Goal: Information Seeking & Learning: Find specific fact

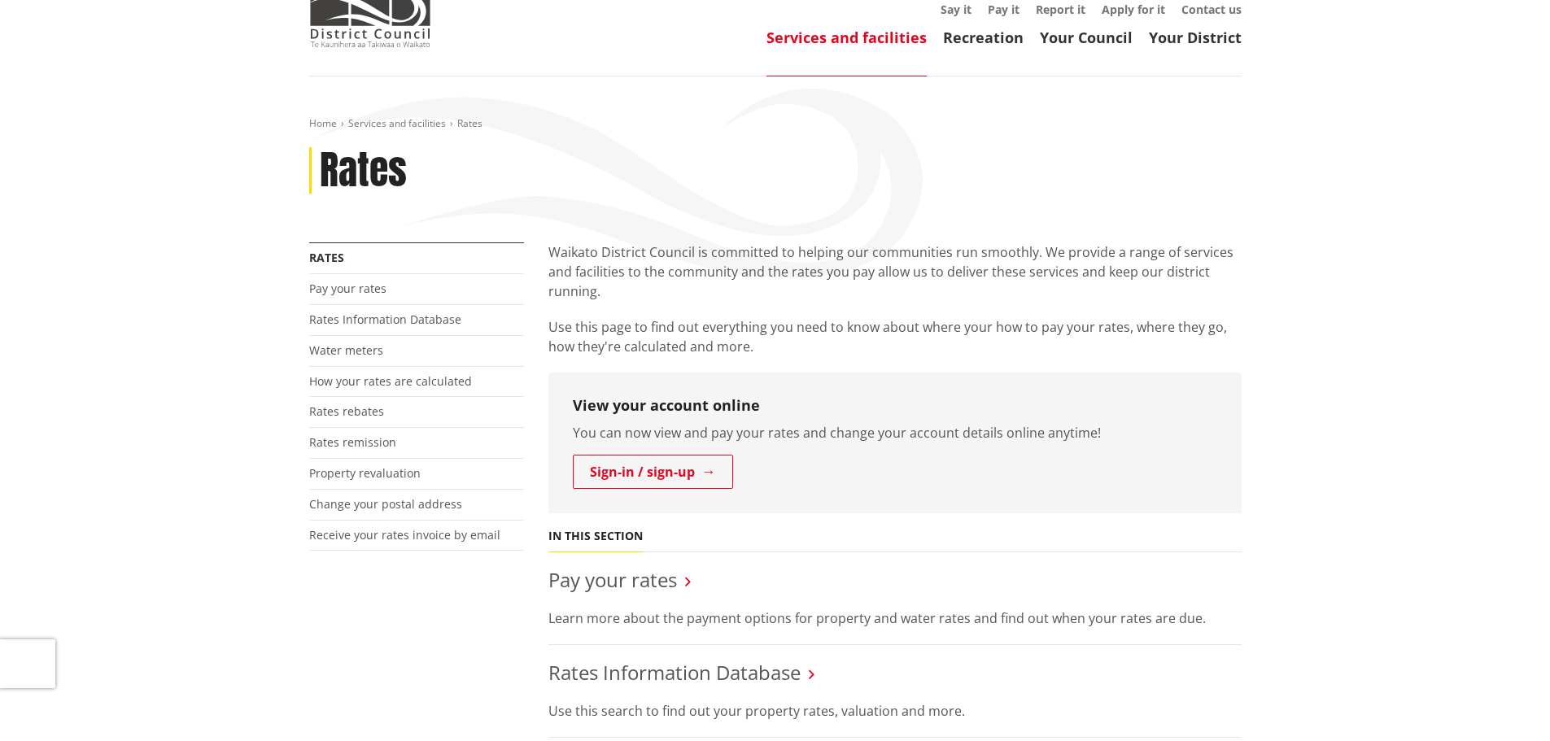
scroll to position [163, 0]
click at [378, 310] on link "Rates Information Database" at bounding box center [385, 317] width 152 height 15
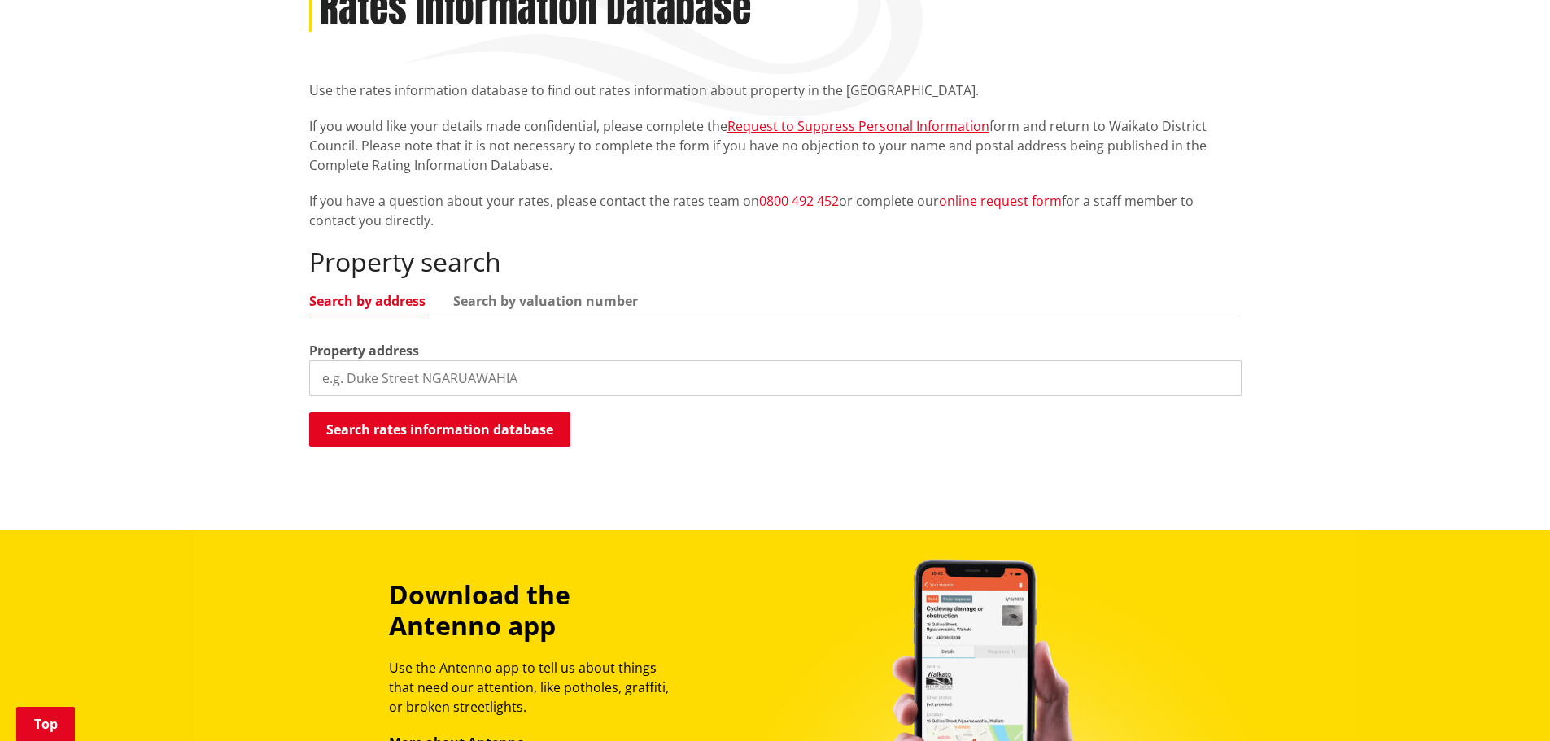
scroll to position [326, 0]
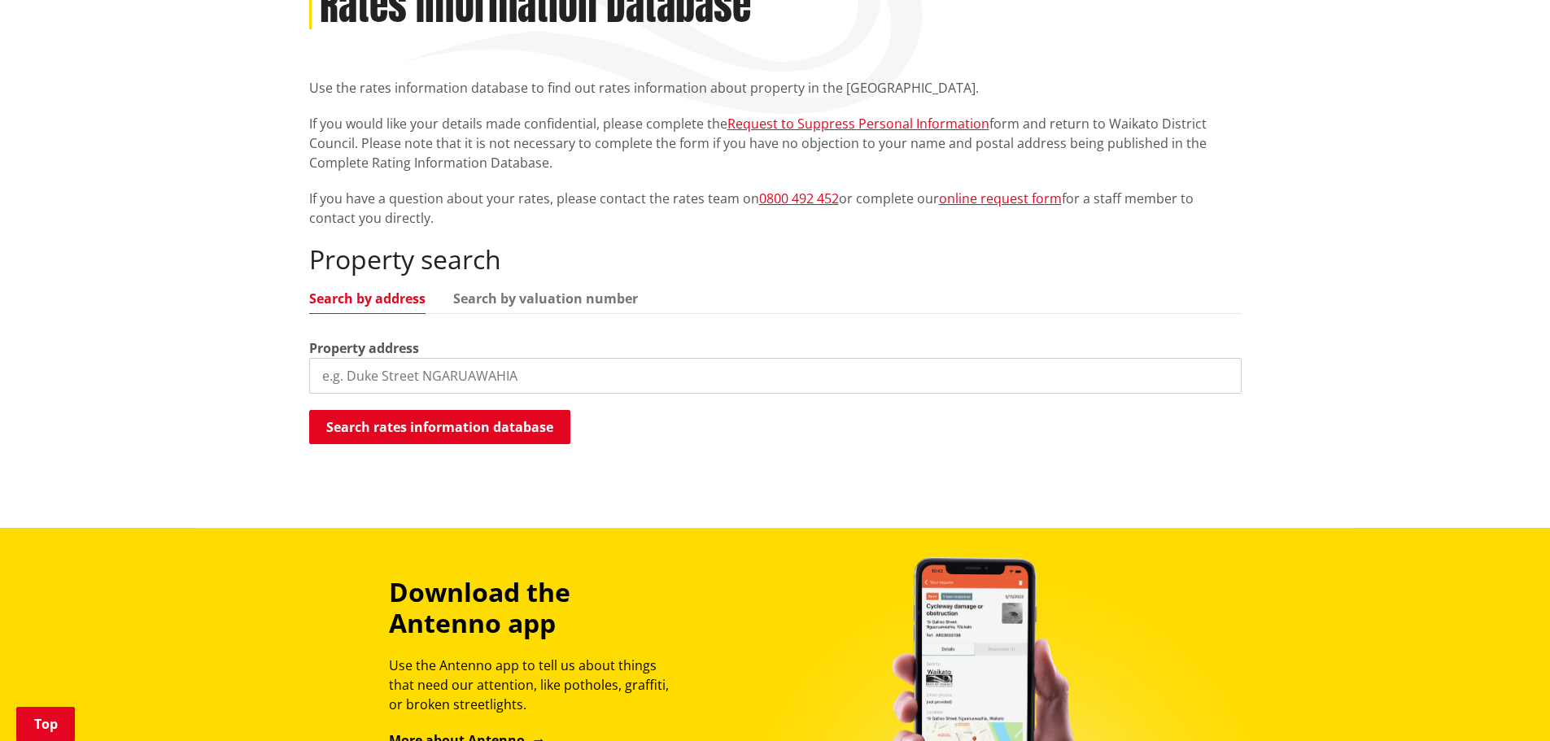
click at [396, 358] on input "search" at bounding box center [775, 376] width 933 height 36
type input "[STREET_ADDRESS]"
drag, startPoint x: 412, startPoint y: 400, endPoint x: 473, endPoint y: 402, distance: 61.1
click at [413, 410] on button "Search rates information database" at bounding box center [439, 427] width 261 height 34
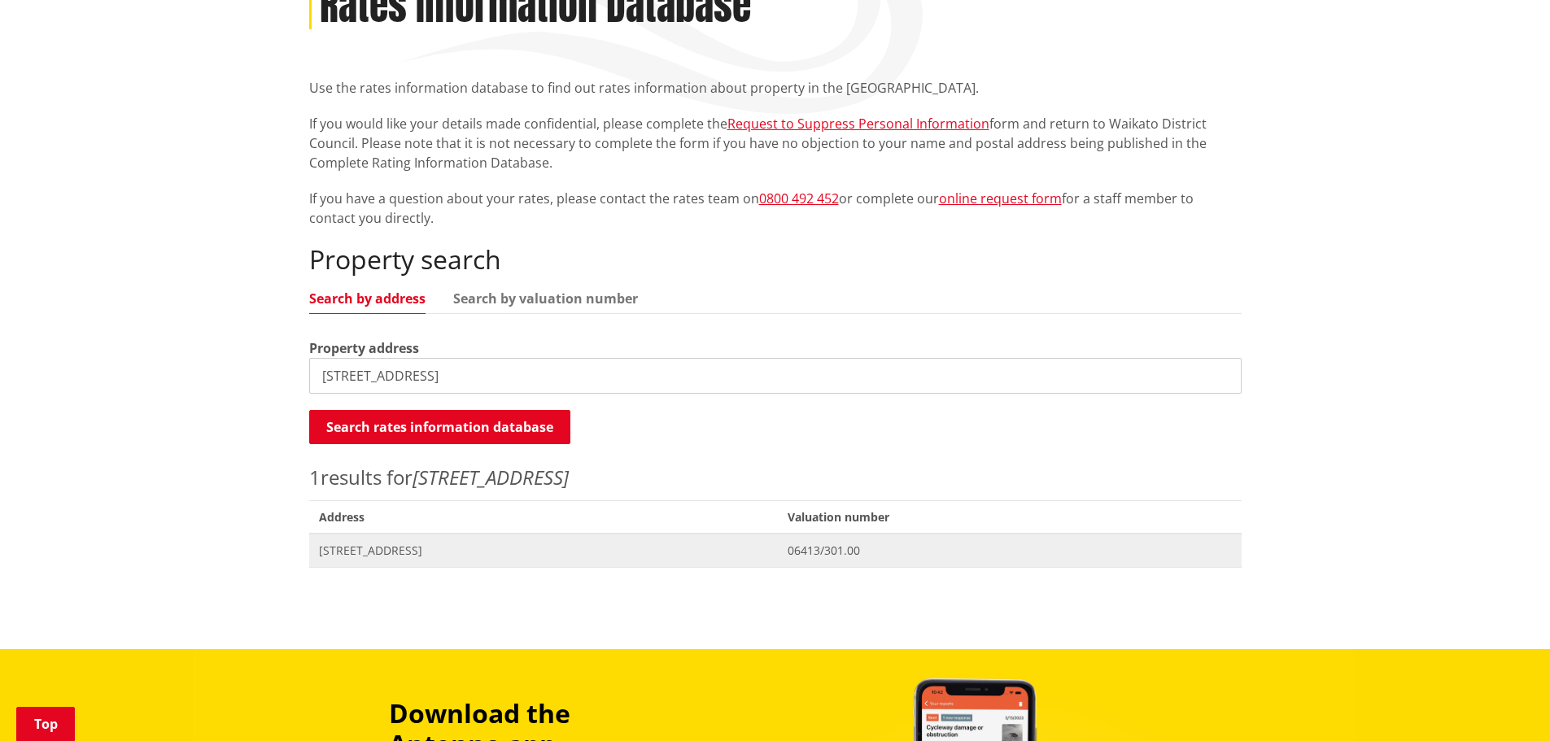
click at [360, 543] on span "[STREET_ADDRESS]" at bounding box center [544, 551] width 450 height 16
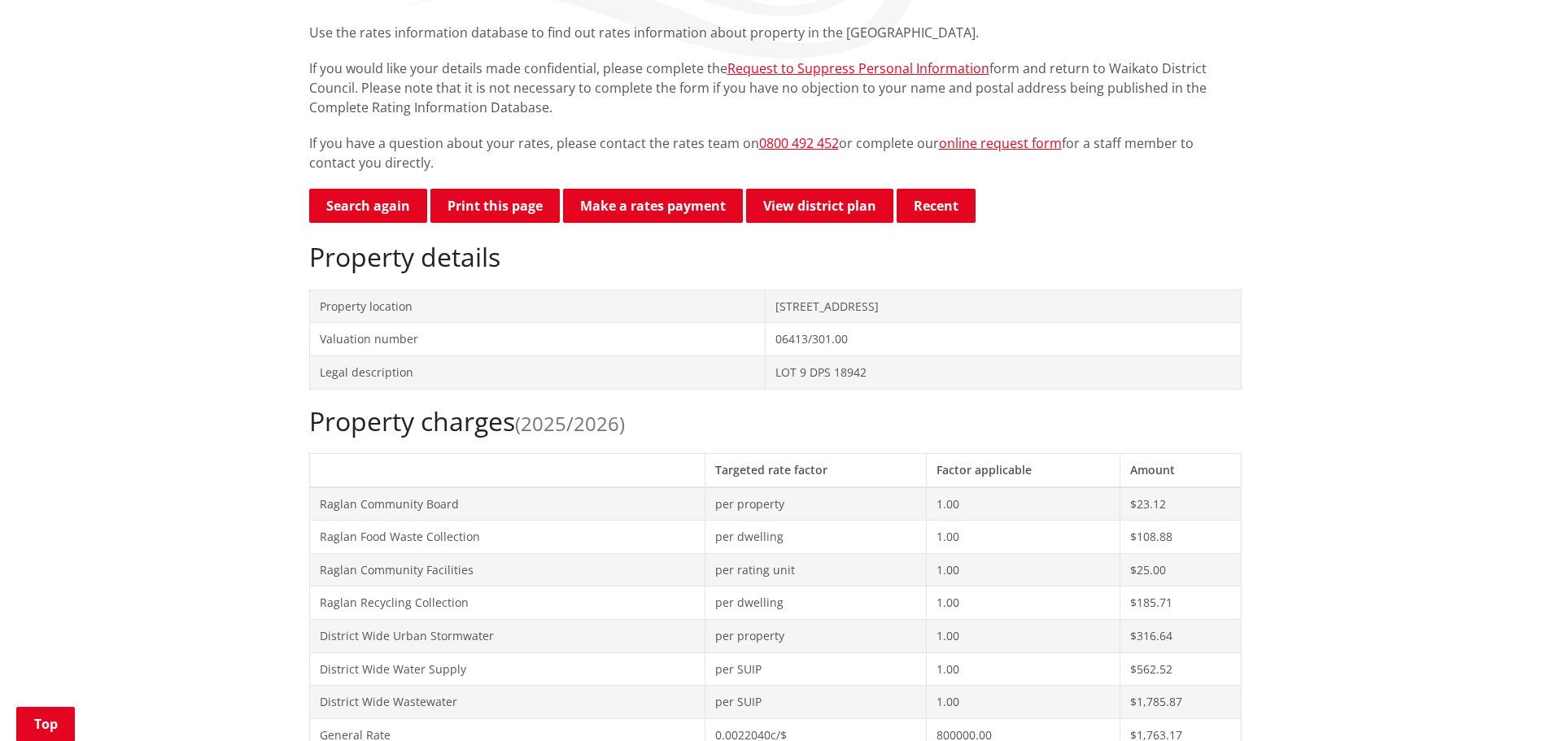
scroll to position [488, 0]
